Goal: Task Accomplishment & Management: Manage account settings

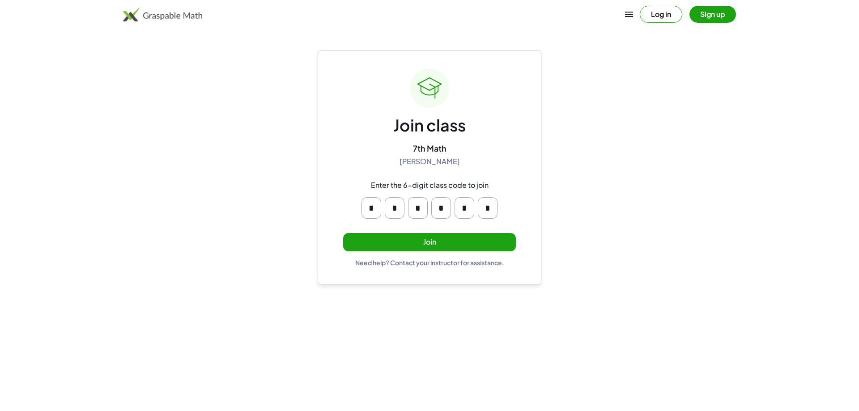
click at [444, 244] on button "Join" at bounding box center [429, 242] width 173 height 18
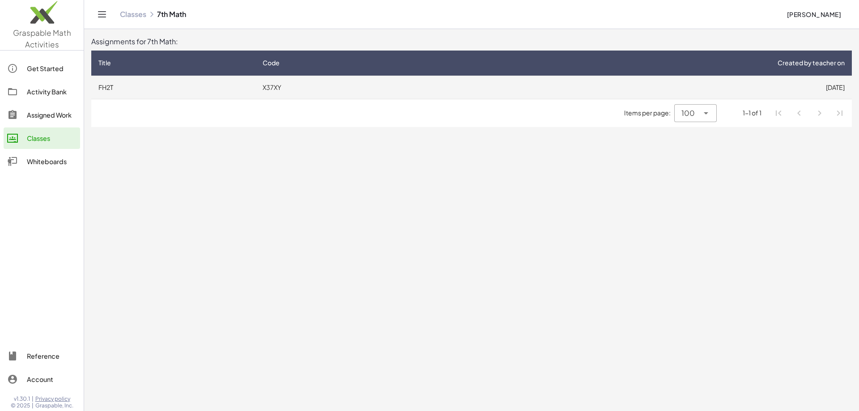
click at [108, 85] on td "FH2T" at bounding box center [173, 87] width 164 height 23
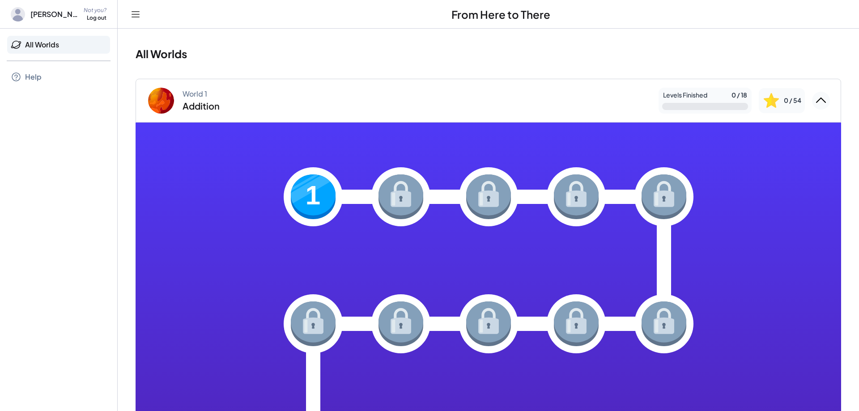
click at [103, 17] on div "Log out" at bounding box center [97, 18] width 20 height 8
click at [108, 38] on div "Log Out" at bounding box center [105, 36] width 28 height 11
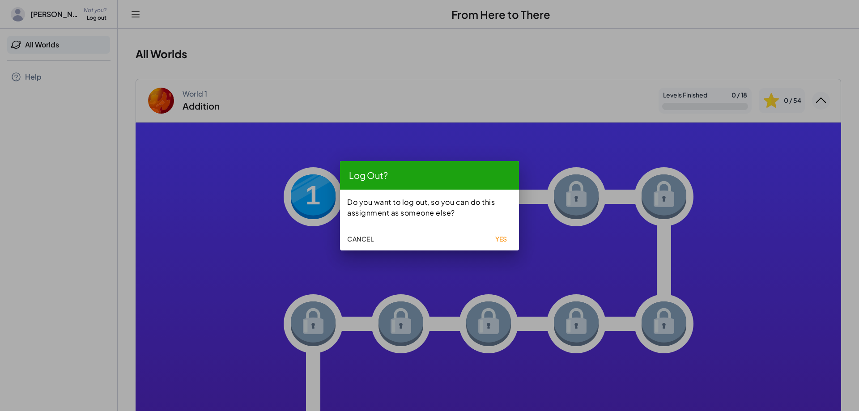
click at [507, 239] on span "Yes" at bounding box center [501, 239] width 13 height 8
